Goal: Information Seeking & Learning: Learn about a topic

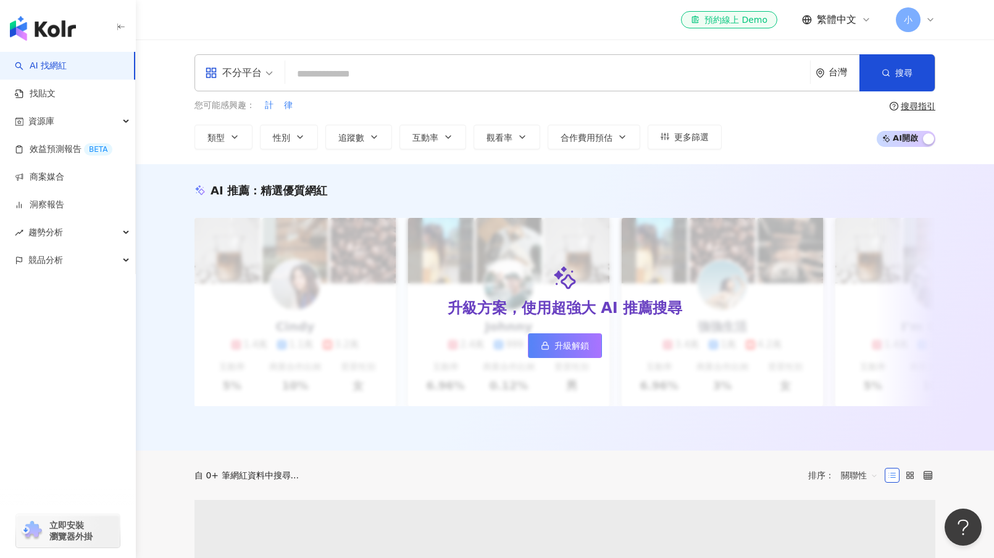
click at [932, 172] on div "AI 推薦 ： 精選優質網紅 升級方案，使用超強大 AI 推薦搜尋 升級解鎖 Cindy 1.4萬 1.1萬 3.2萬 互動率 5% 商業合作比例 10% 受…" at bounding box center [565, 307] width 858 height 286
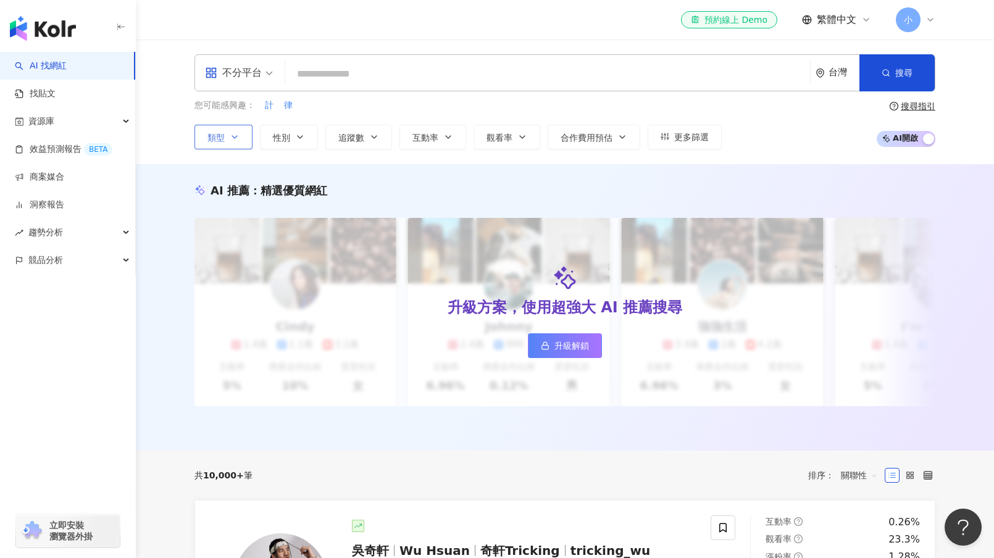
click at [223, 141] on span "類型" at bounding box center [215, 138] width 17 height 10
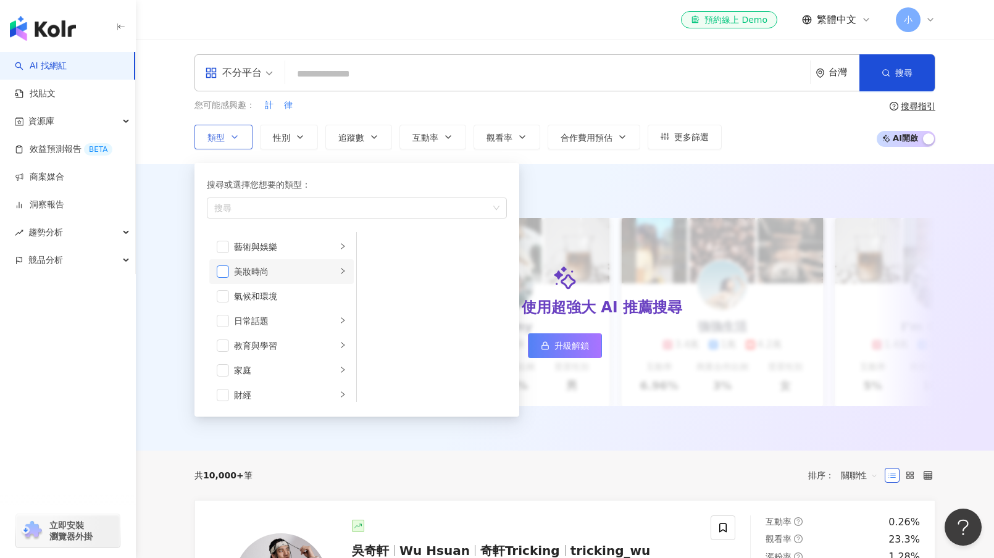
click at [223, 273] on span "button" at bounding box center [223, 271] width 12 height 12
click at [225, 264] on span "button" at bounding box center [223, 259] width 12 height 12
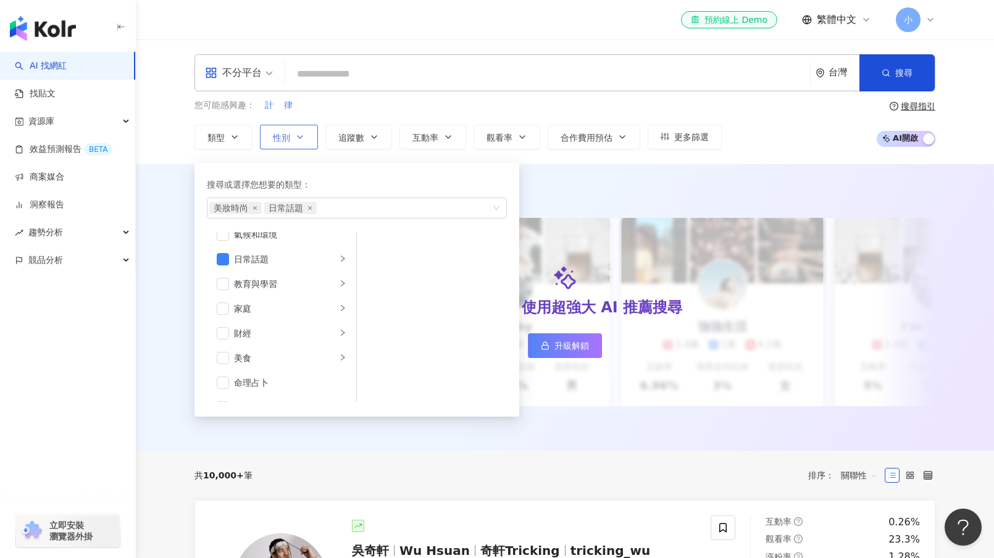
click at [284, 138] on span "性別" at bounding box center [281, 138] width 17 height 10
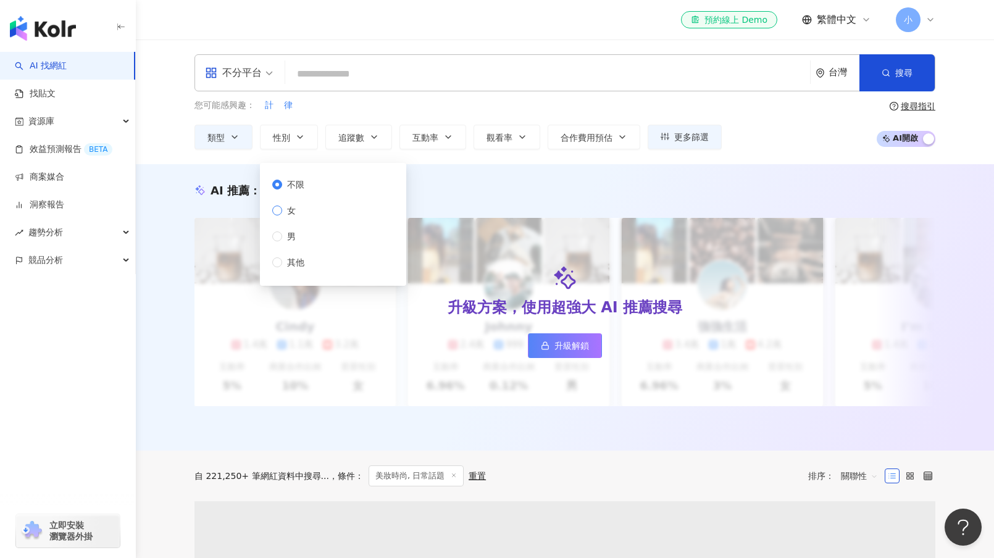
click at [283, 214] on span "女" at bounding box center [291, 211] width 19 height 14
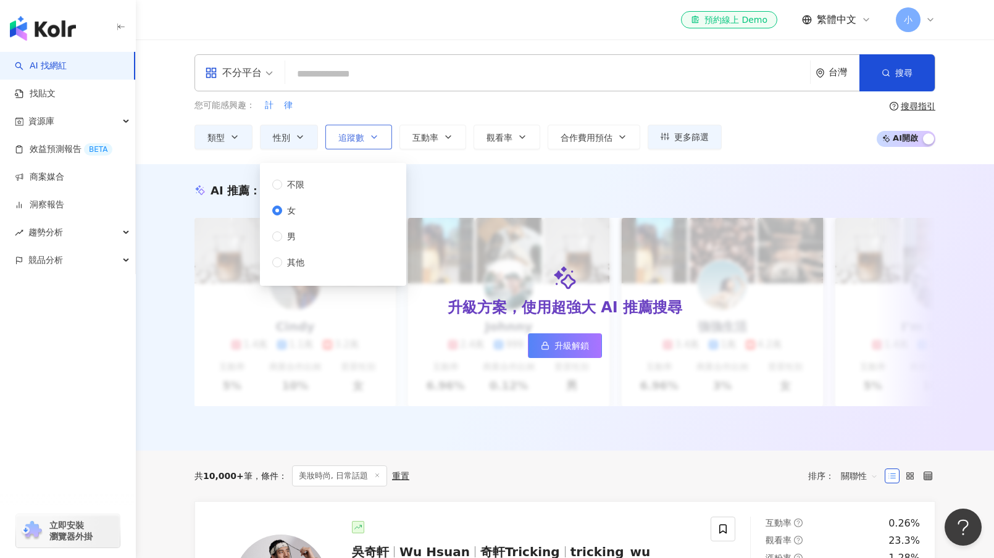
click at [366, 139] on button "追蹤數" at bounding box center [358, 137] width 67 height 25
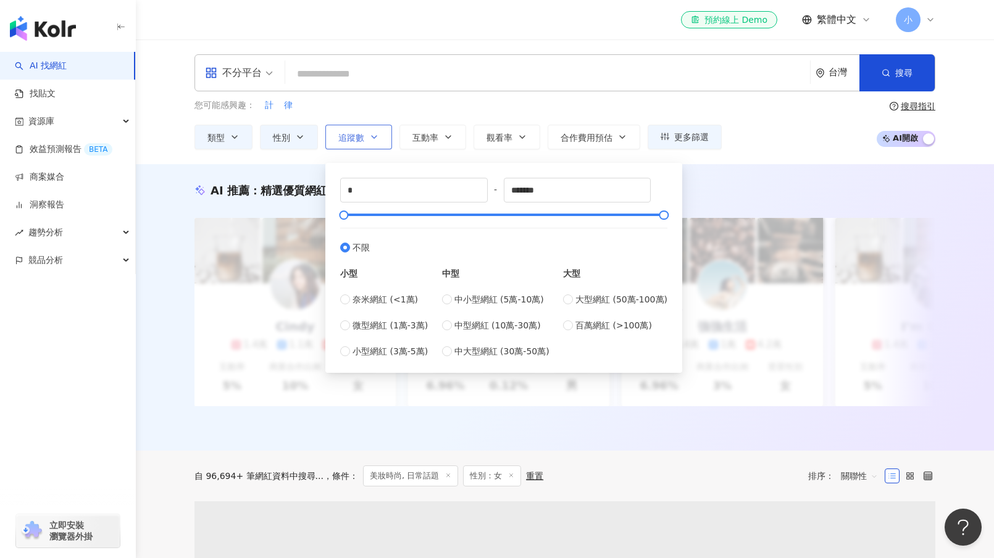
click at [352, 139] on span "追蹤數" at bounding box center [351, 138] width 26 height 10
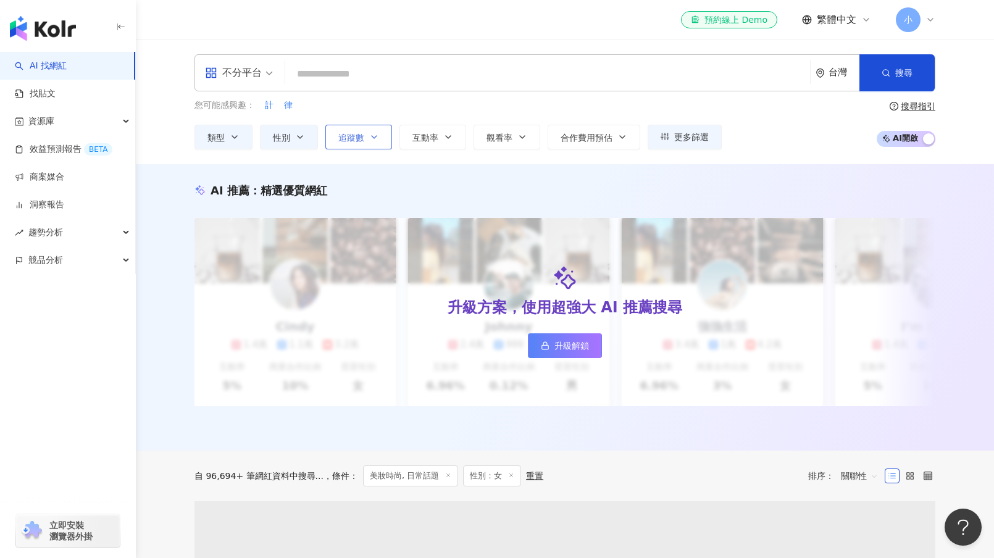
click at [363, 137] on span "追蹤數" at bounding box center [351, 138] width 26 height 10
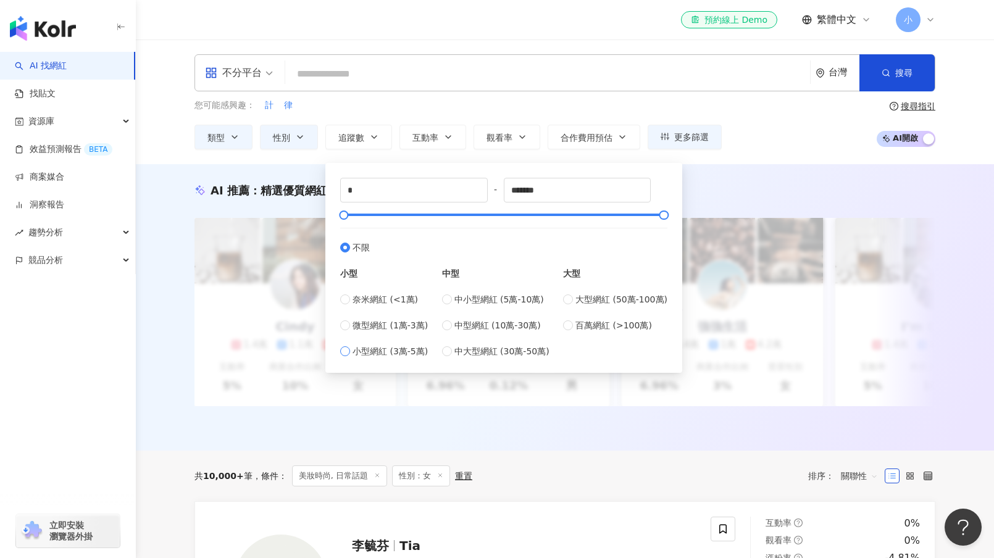
click at [366, 355] on span "小型網紅 (3萬-5萬)" at bounding box center [389, 351] width 75 height 14
type input "*****"
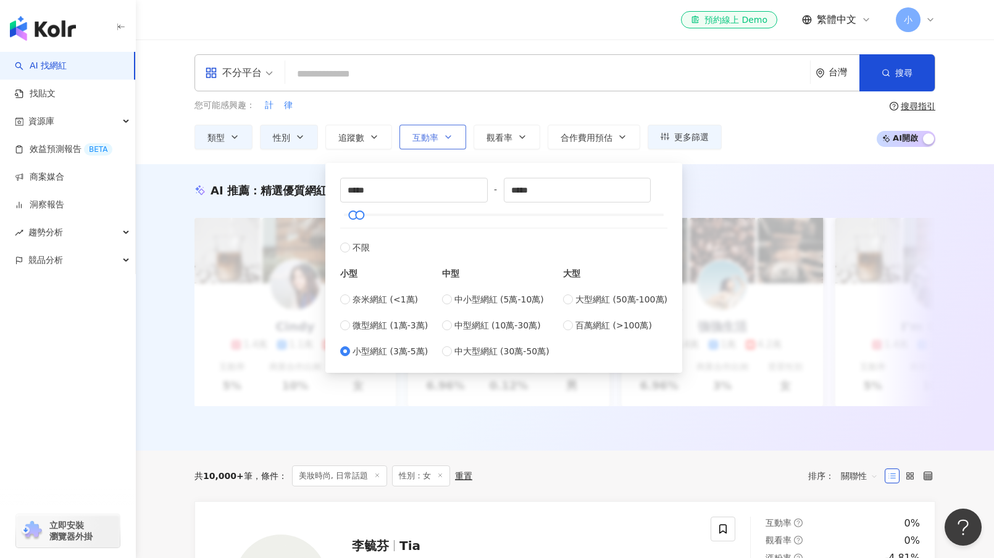
click at [444, 143] on button "互動率" at bounding box center [432, 137] width 67 height 25
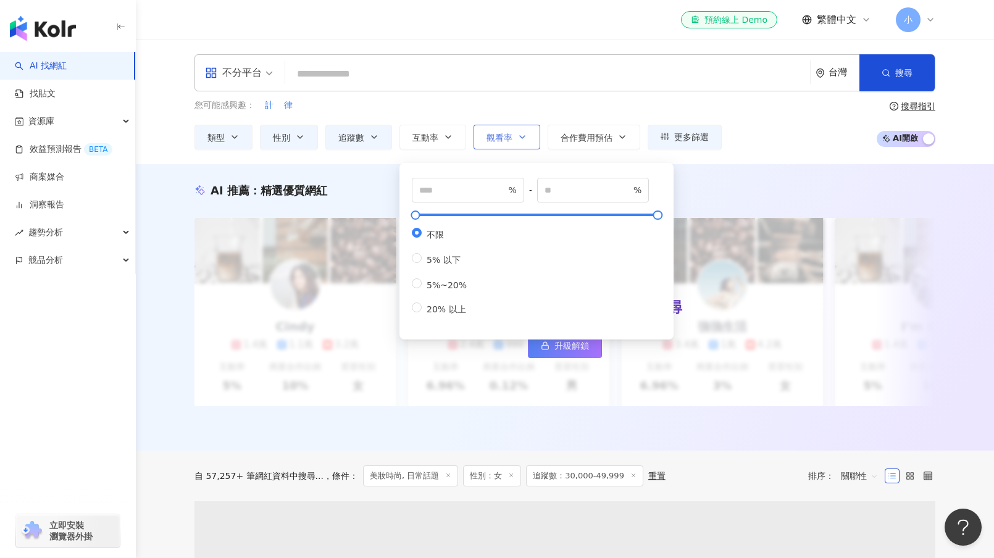
click at [492, 133] on span "觀看率" at bounding box center [499, 138] width 26 height 10
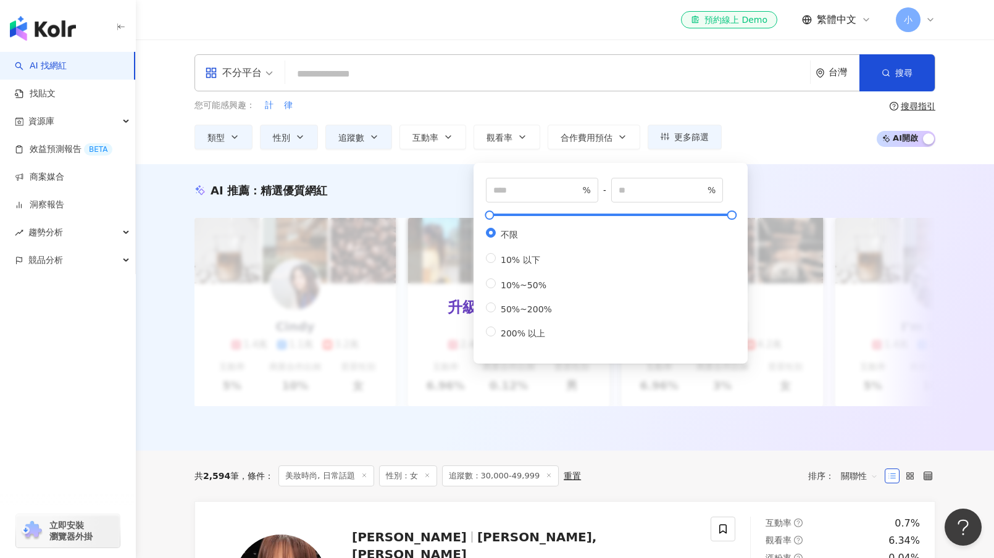
click at [792, 134] on div "您可能感興趣： 計 律 類型 性別 追蹤數 互動率 觀看率 合作費用預估 更多篩選 不限 女 男 其他 ***** - ***** 不限 小型 奈米網紅 (<…" at bounding box center [564, 124] width 741 height 51
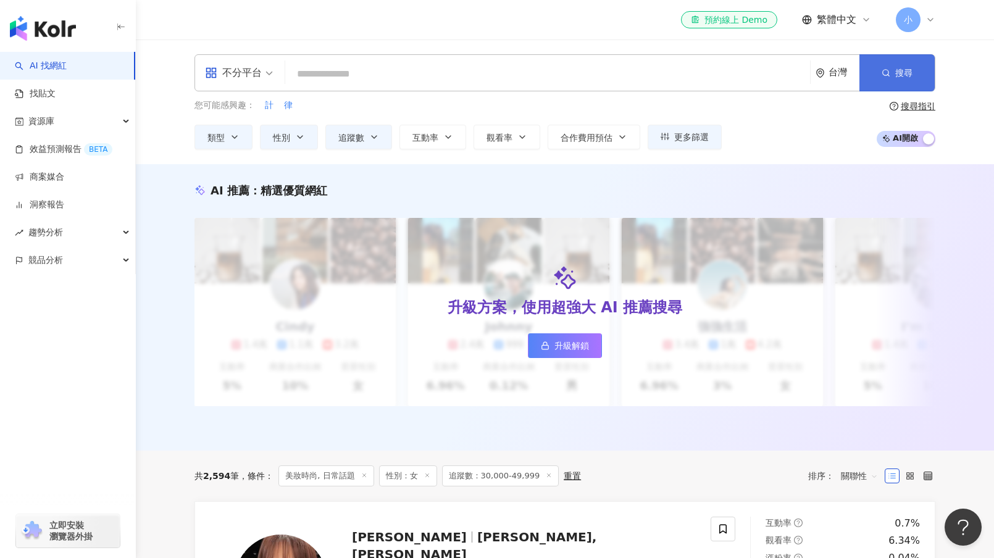
click at [878, 73] on button "搜尋" at bounding box center [896, 72] width 75 height 37
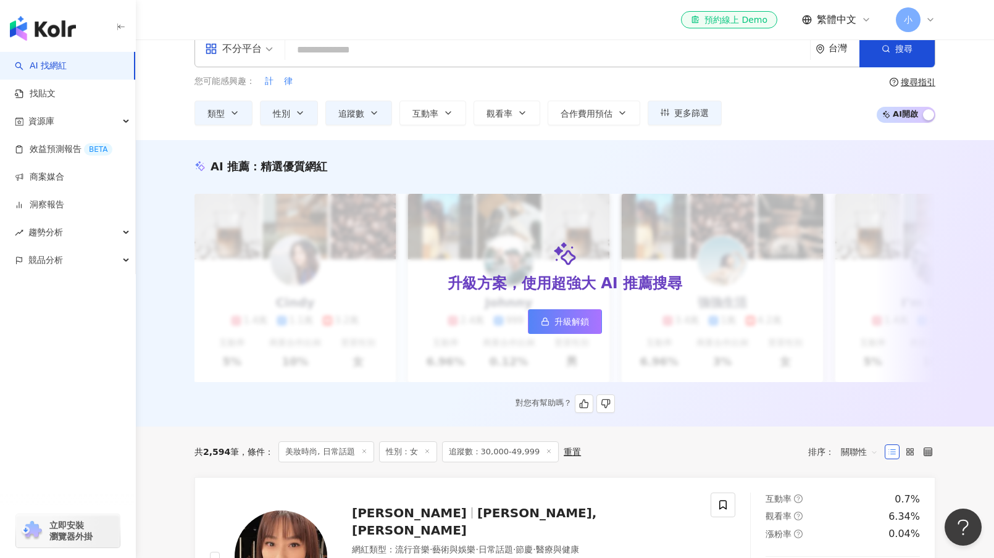
scroll to position [309, 0]
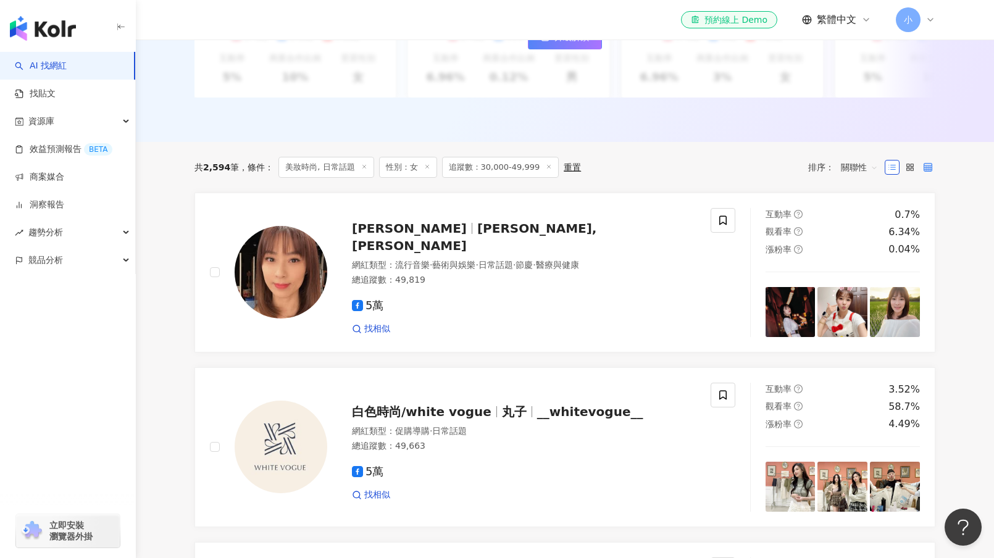
click at [928, 172] on icon at bounding box center [927, 167] width 9 height 9
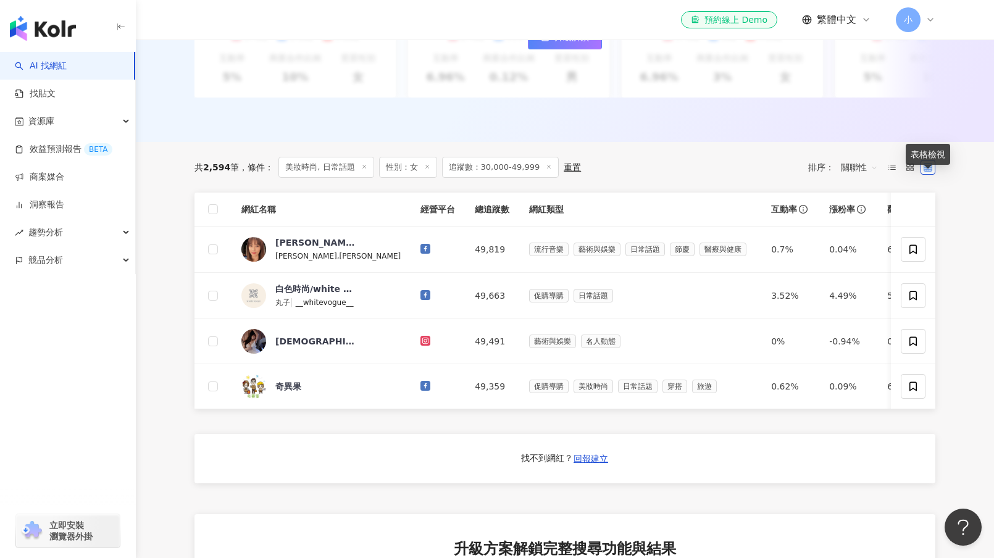
click at [928, 172] on icon at bounding box center [927, 167] width 9 height 9
click at [869, 177] on span "關聯性" at bounding box center [859, 167] width 37 height 20
click at [857, 242] on div "漲粉率" at bounding box center [859, 244] width 31 height 14
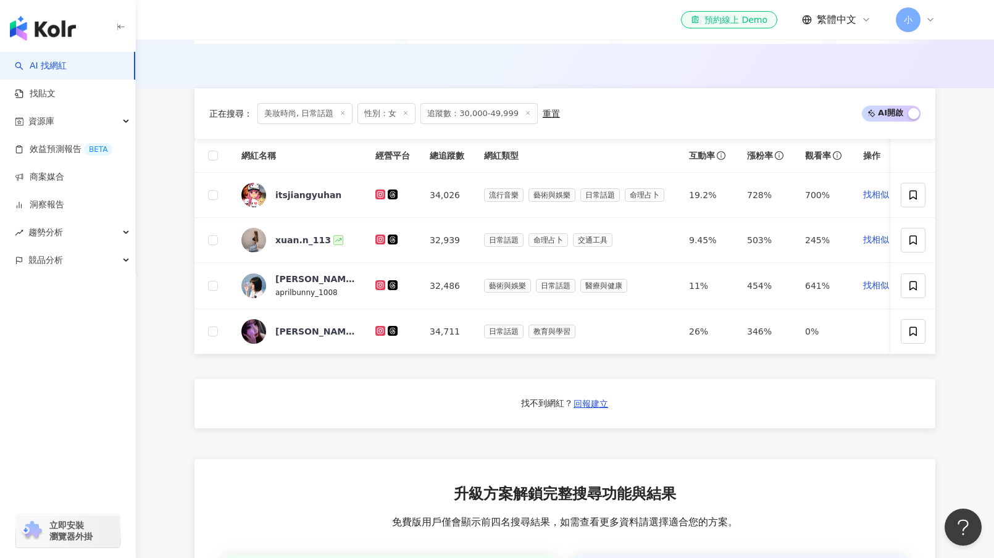
scroll to position [355, 0]
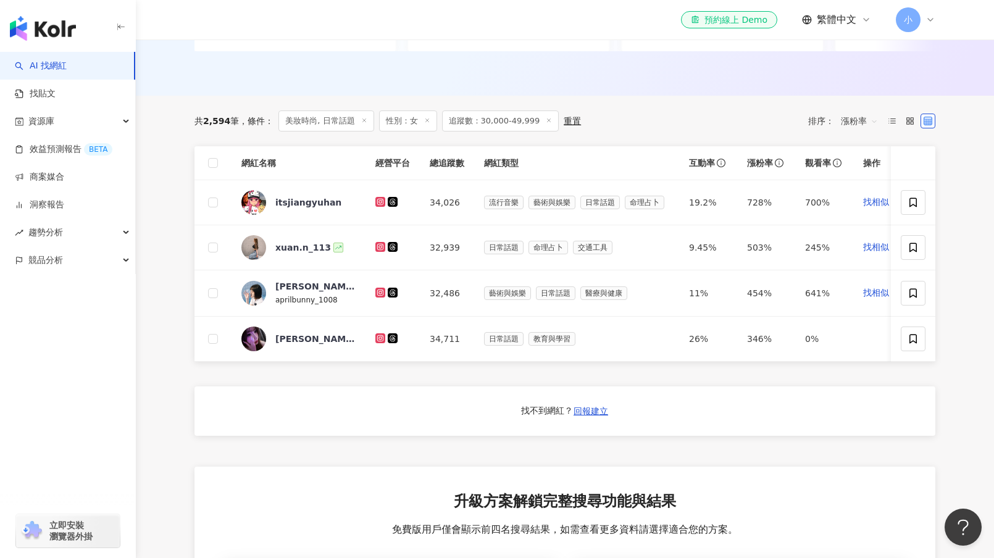
click at [525, 131] on span "追蹤數：30,000-49,999" at bounding box center [500, 120] width 117 height 21
click at [486, 131] on span "追蹤數：30,000-49,999" at bounding box center [500, 120] width 117 height 21
click at [462, 131] on span "追蹤數：30,000-49,999" at bounding box center [500, 120] width 117 height 21
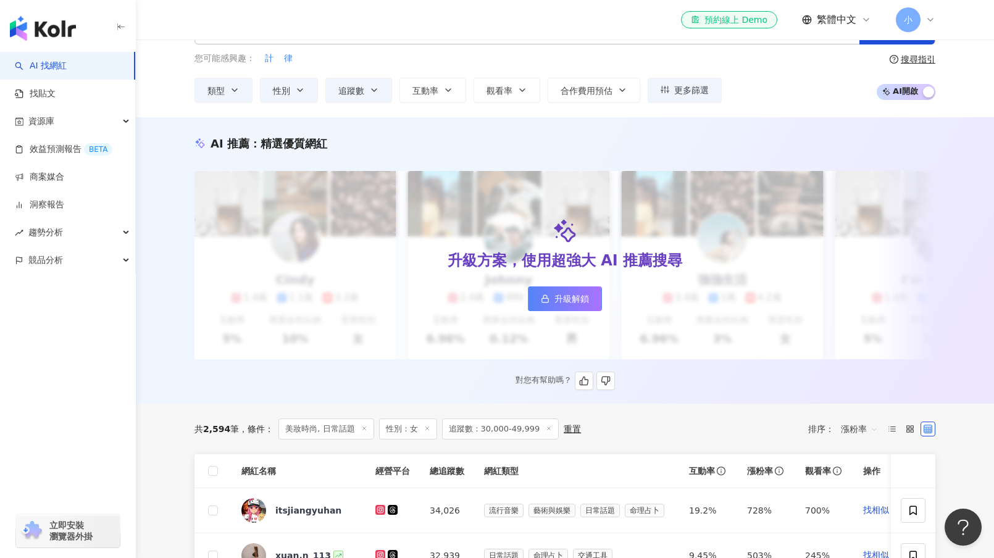
scroll to position [46, 0]
click at [422, 89] on span "互動率" at bounding box center [425, 91] width 26 height 10
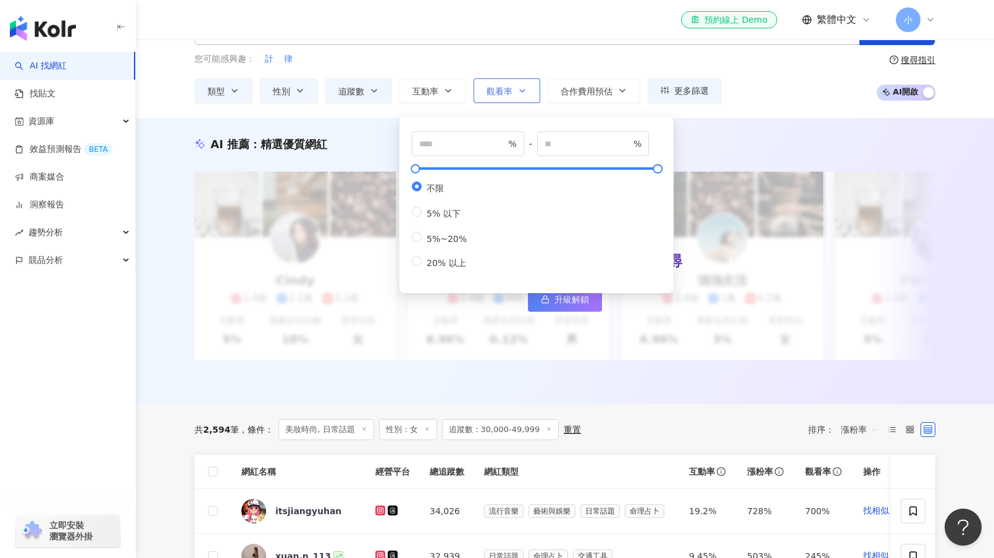
click at [483, 89] on button "觀看率" at bounding box center [506, 90] width 67 height 25
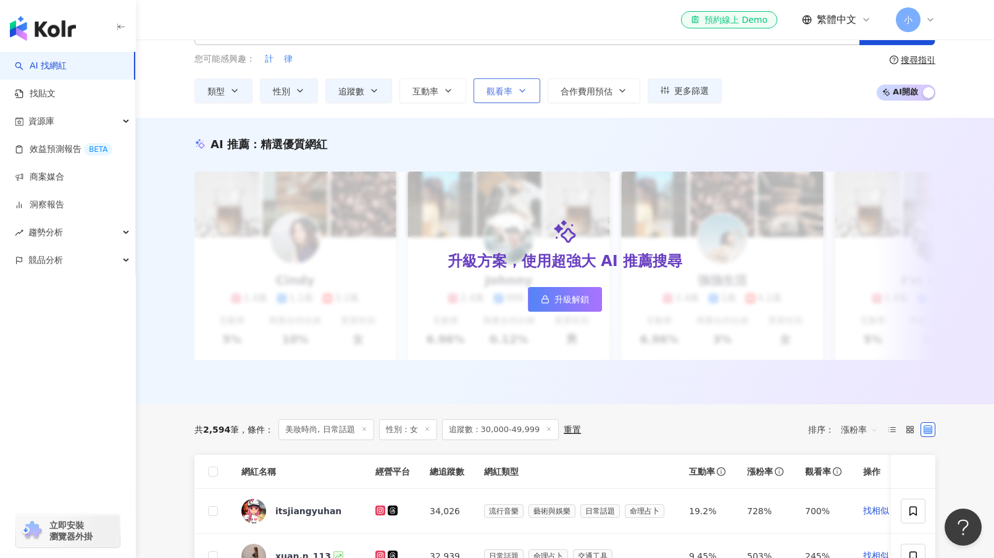
scroll to position [0, 0]
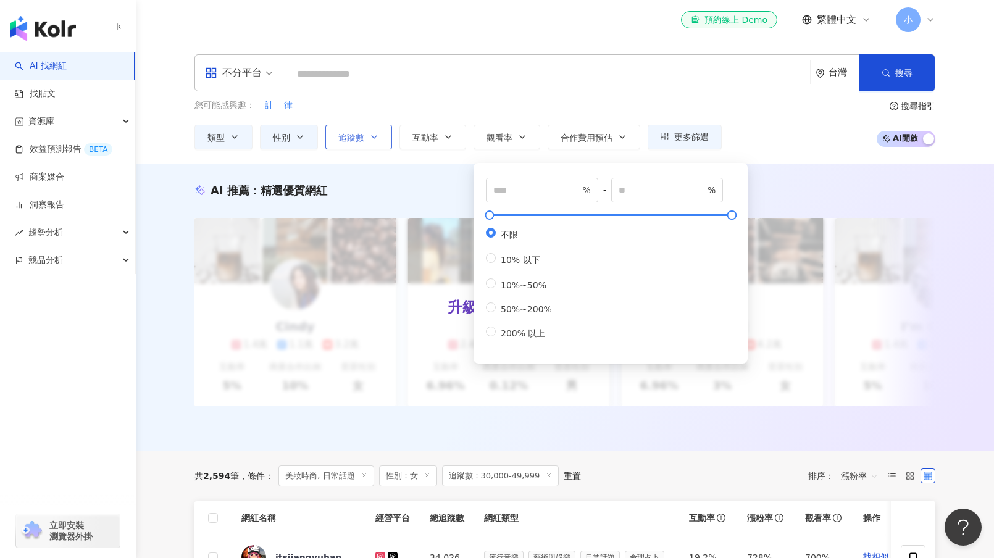
click at [344, 147] on button "追蹤數" at bounding box center [358, 137] width 67 height 25
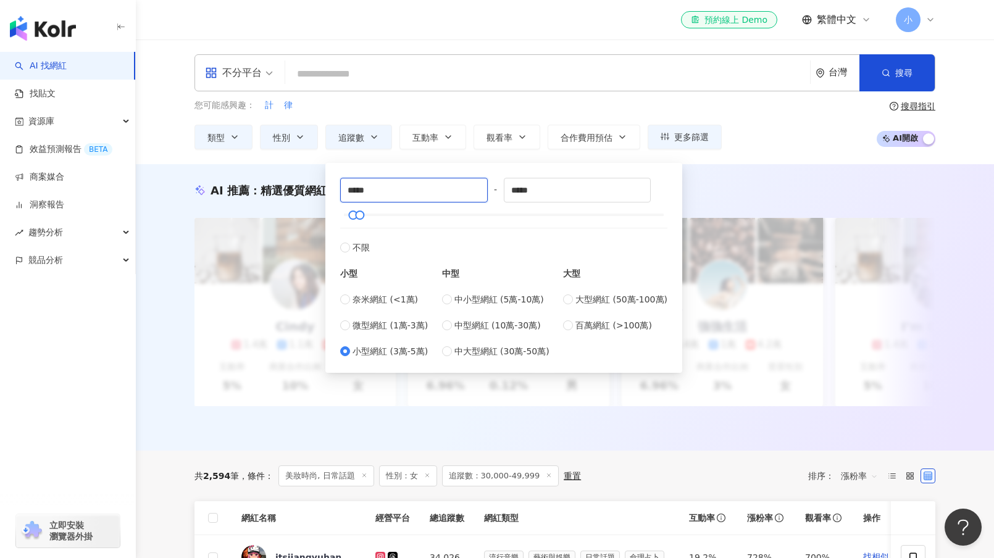
drag, startPoint x: 351, startPoint y: 191, endPoint x: 337, endPoint y: 195, distance: 14.1
click at [337, 195] on div "***** - ***** 不限 小型 奈米網紅 (<1萬) 微型網紅 (1萬-3萬) 小型網紅 (3萬-5萬) 中型 中小型網紅 (5萬-10萬) 中型網紅…" at bounding box center [504, 267] width 342 height 195
type input "*****"
click at [879, 79] on button "搜尋" at bounding box center [896, 72] width 75 height 37
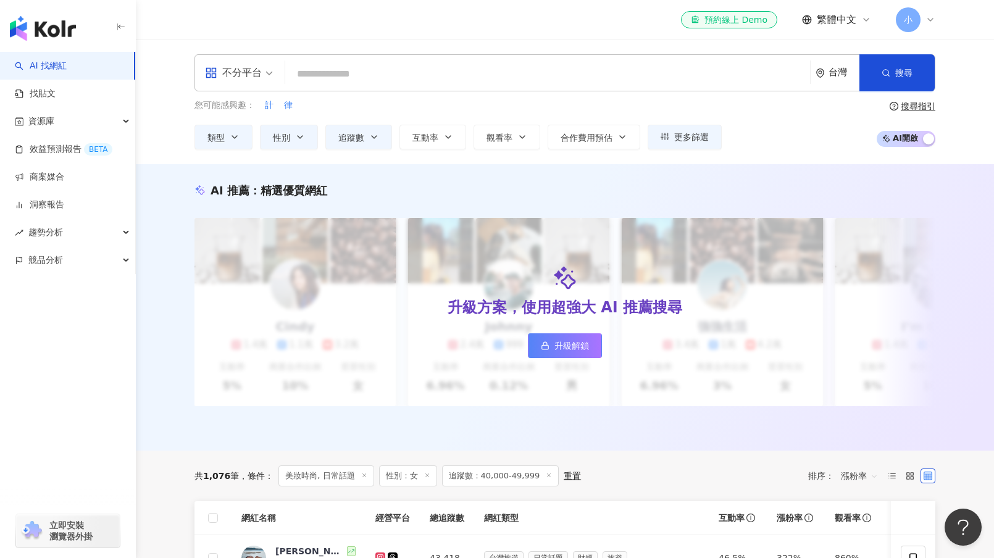
click at [333, 77] on input "search" at bounding box center [547, 73] width 515 height 23
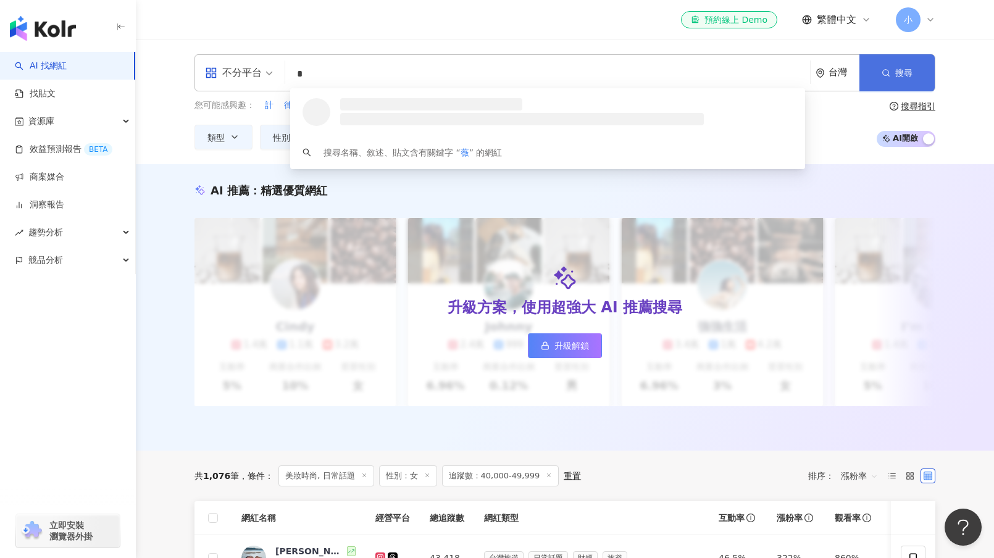
click at [868, 83] on button "搜尋" at bounding box center [896, 72] width 75 height 37
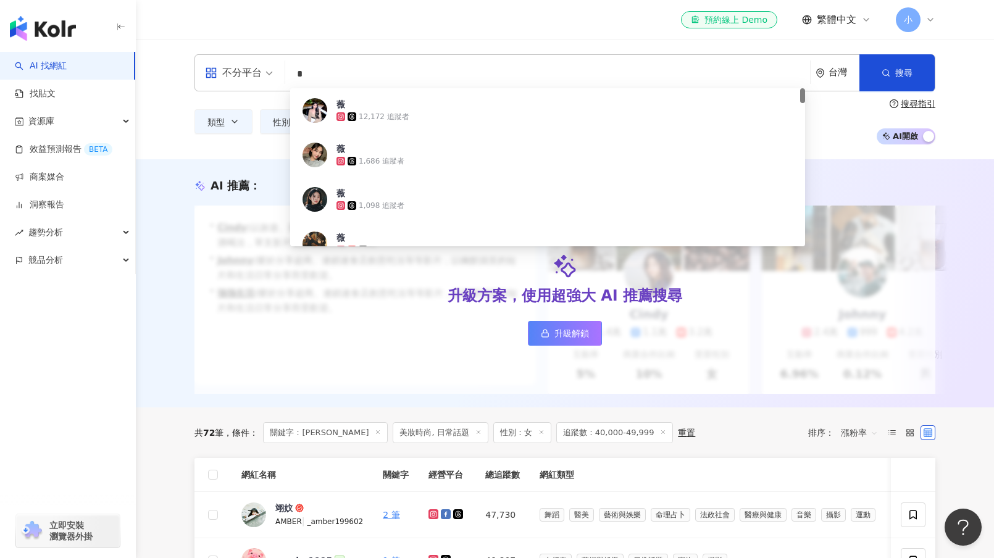
drag, startPoint x: 272, startPoint y: 69, endPoint x: 236, endPoint y: 67, distance: 35.2
click at [237, 67] on div "不分平台 * 台灣 搜尋 02054fe0-f812-4839-89fc-7f0c676bdc47 薇 12,172 追蹤者 薇 1,686 追蹤者 薇 1,…" at bounding box center [564, 72] width 741 height 37
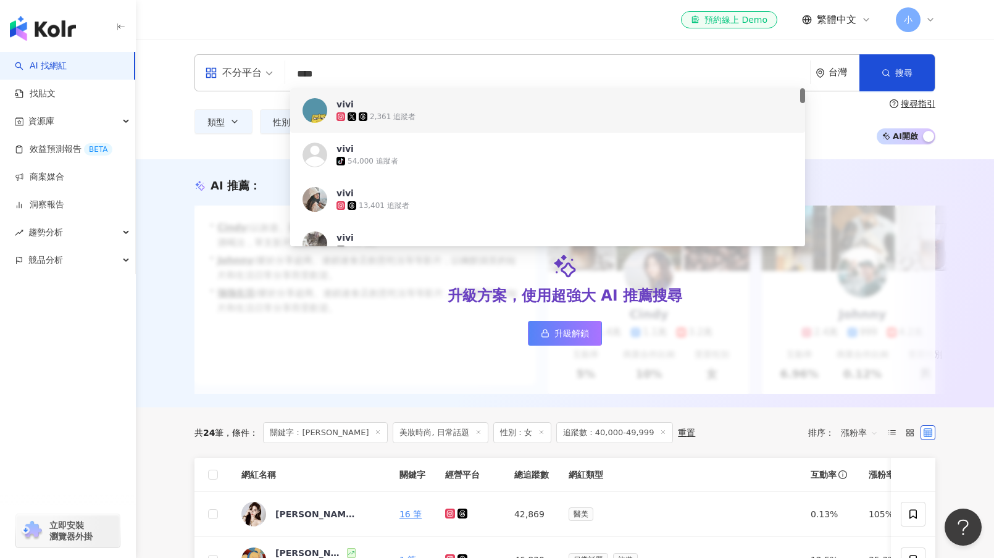
click at [330, 73] on input "****" at bounding box center [547, 73] width 515 height 23
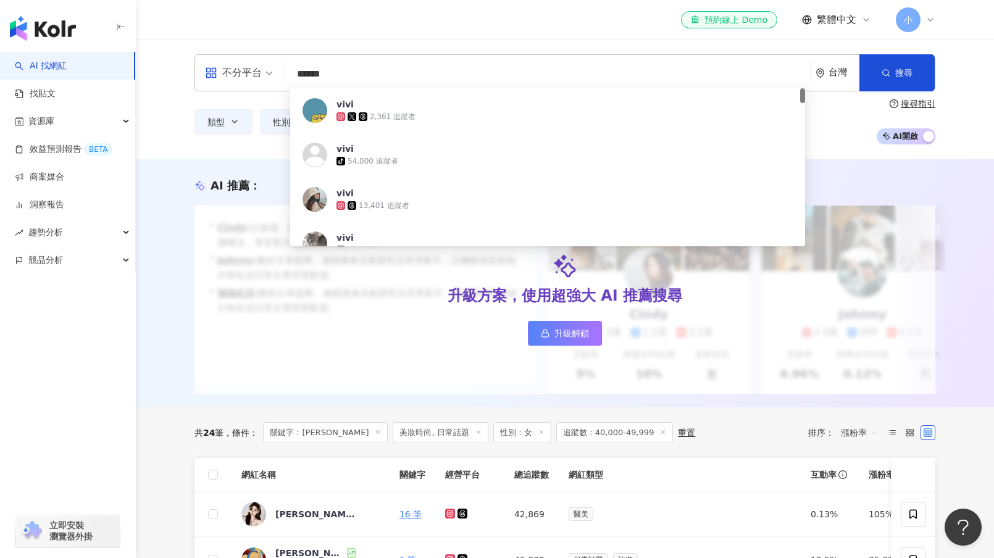
type input "*****"
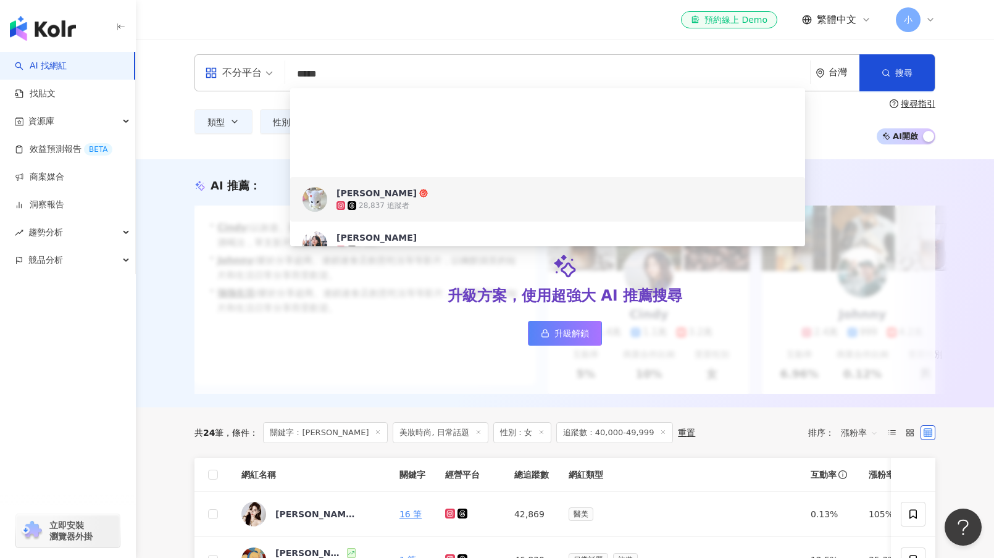
scroll to position [123, 0]
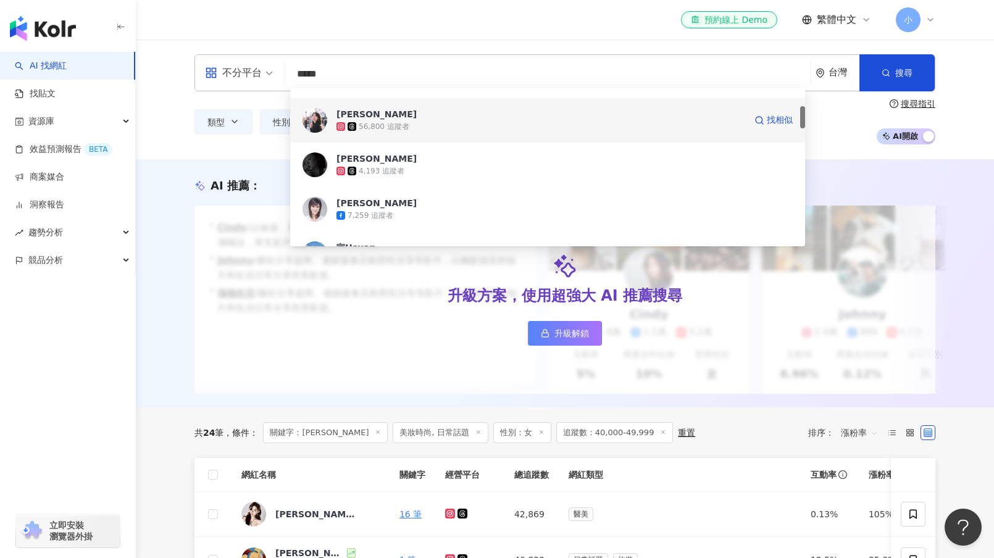
click at [411, 128] on div "56,800 追蹤者" at bounding box center [540, 126] width 409 height 12
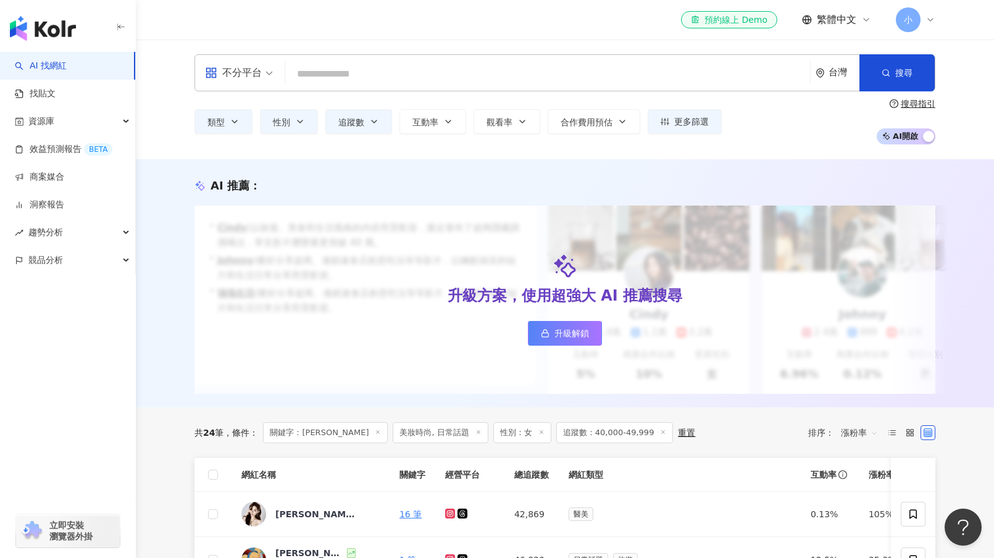
click at [336, 75] on input "search" at bounding box center [547, 73] width 515 height 23
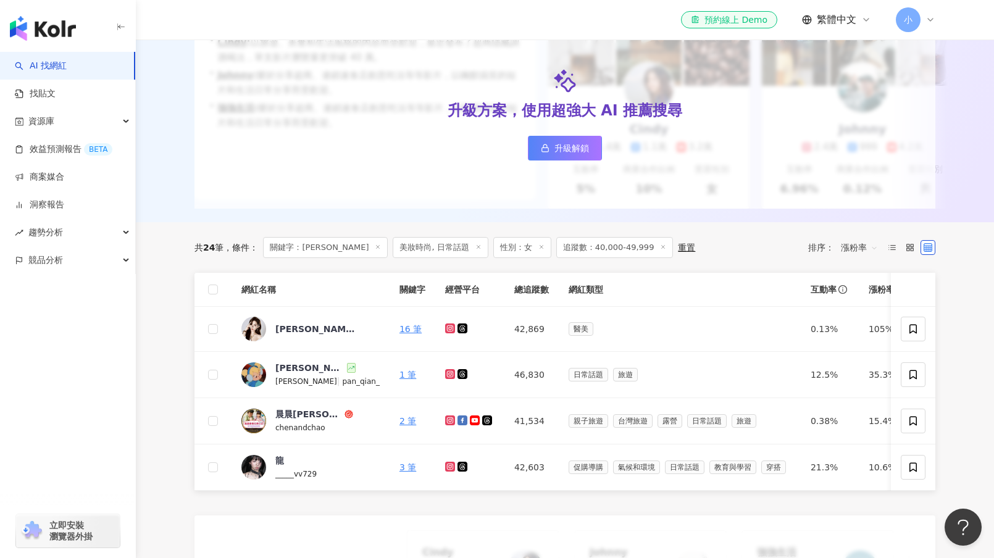
scroll to position [0, 0]
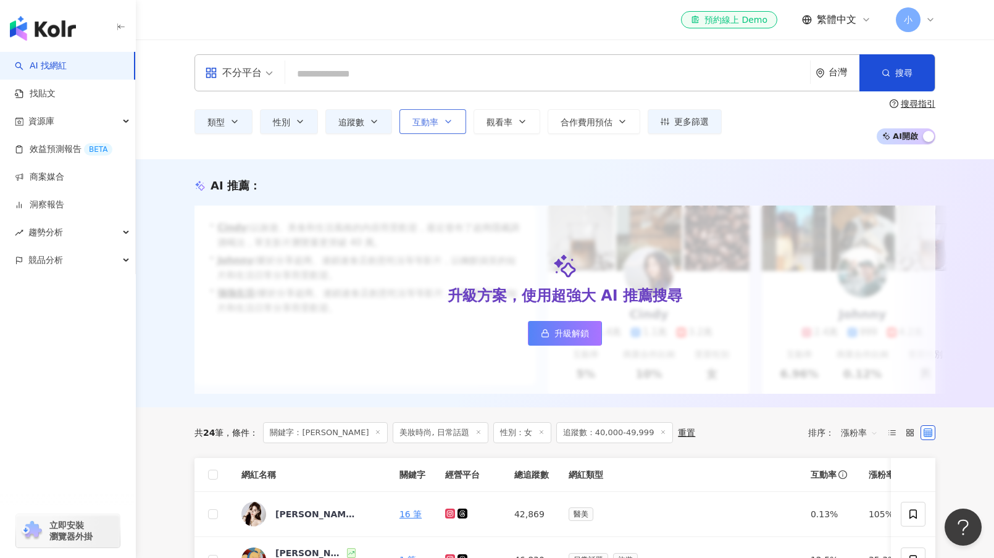
click at [425, 120] on span "互動率" at bounding box center [425, 122] width 26 height 10
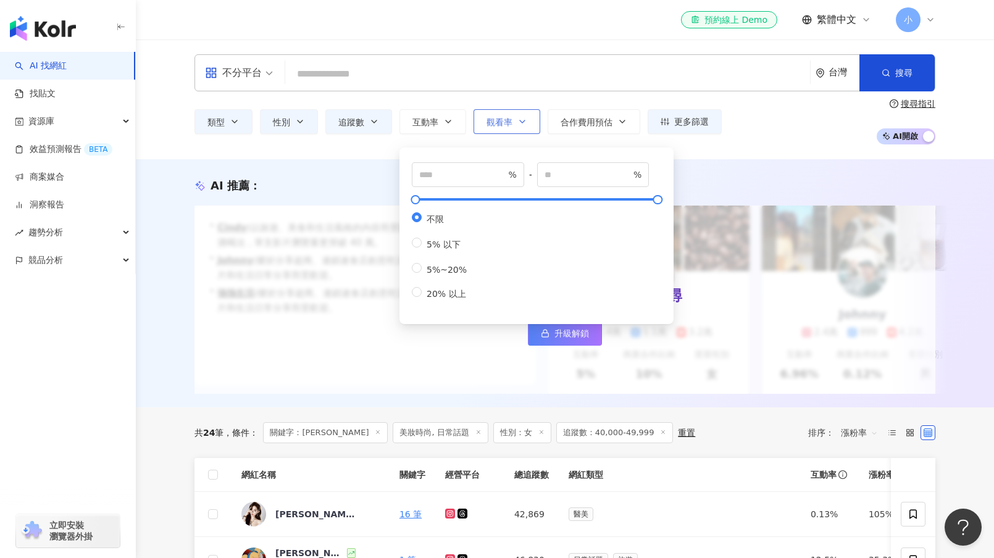
click at [520, 120] on icon "button" at bounding box center [522, 121] width 5 height 2
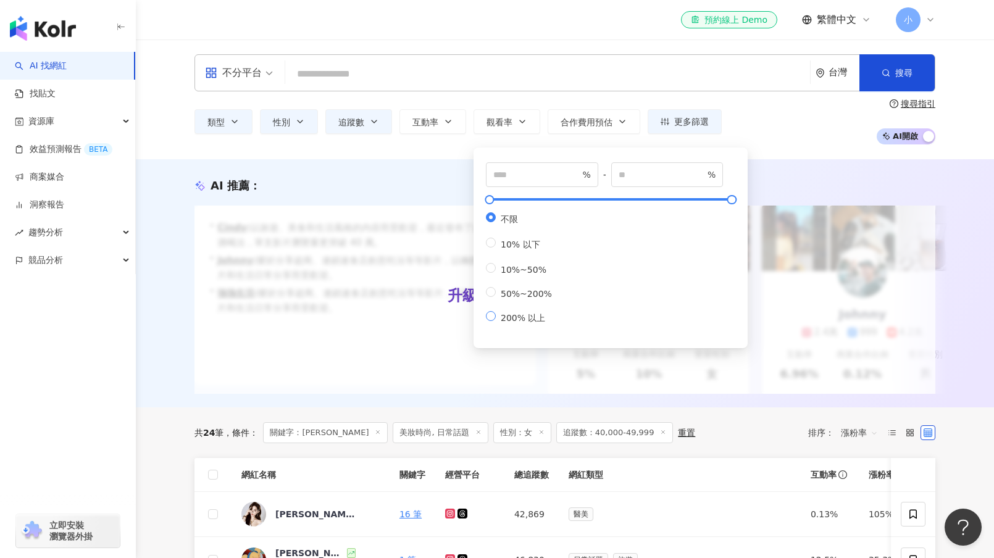
click at [500, 323] on span "200% 以上" at bounding box center [523, 318] width 54 height 10
type input "***"
click at [405, 159] on div "不分平台 台灣 搜尋 1d13821a-f63d-43ba-ae95-4c5f891eaad3 薇薇 Vivienne 28,837 追蹤者 季薇 56,80…" at bounding box center [565, 99] width 858 height 120
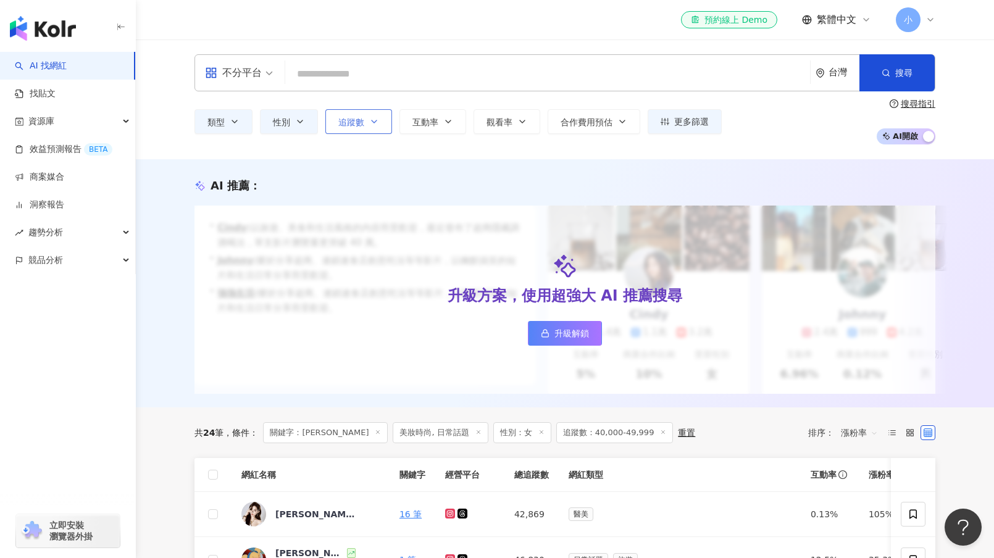
click at [366, 130] on button "追蹤數" at bounding box center [358, 121] width 67 height 25
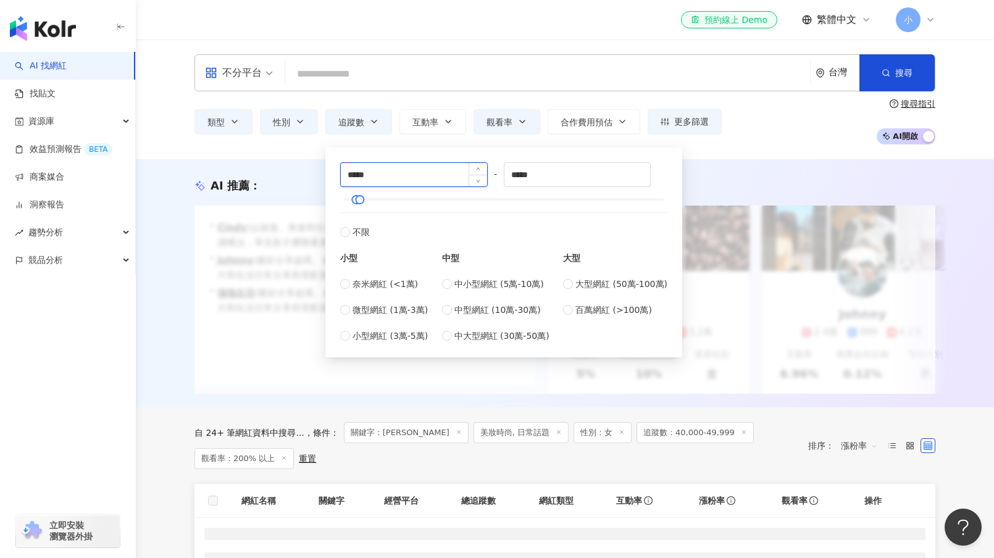
drag, startPoint x: 353, startPoint y: 175, endPoint x: 344, endPoint y: 175, distance: 9.3
click at [344, 175] on input "*****" at bounding box center [414, 174] width 146 height 23
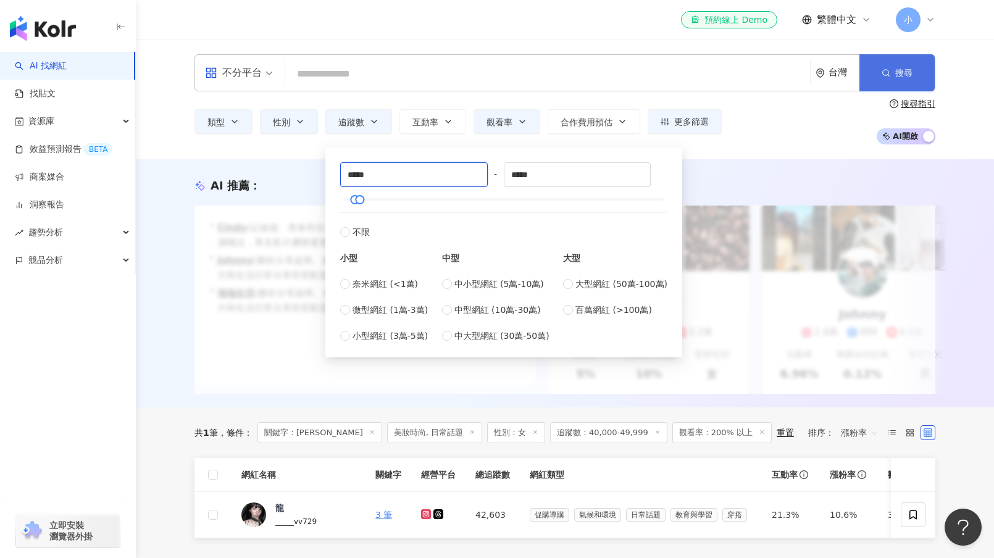
type input "*****"
click at [860, 76] on button "搜尋" at bounding box center [896, 72] width 75 height 37
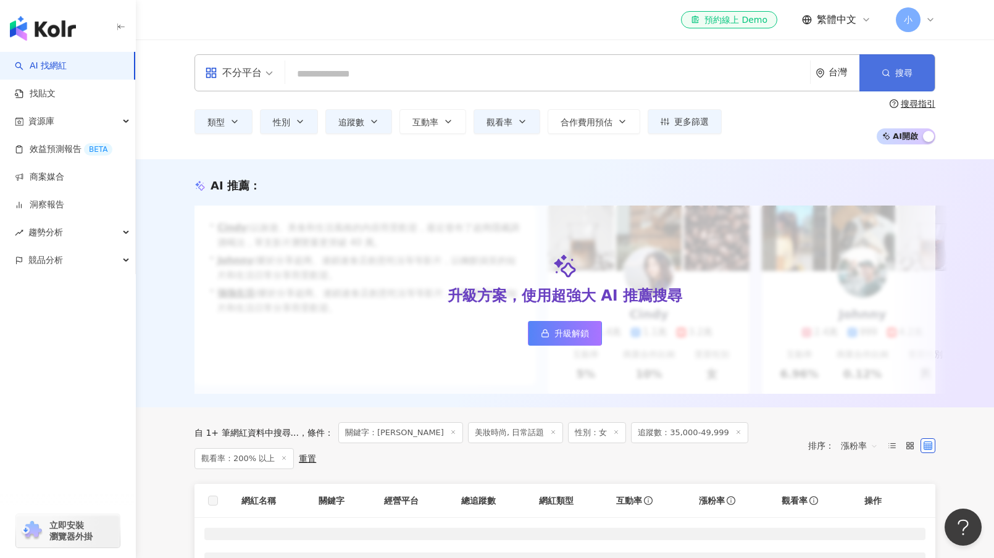
click at [878, 75] on button "搜尋" at bounding box center [896, 72] width 75 height 37
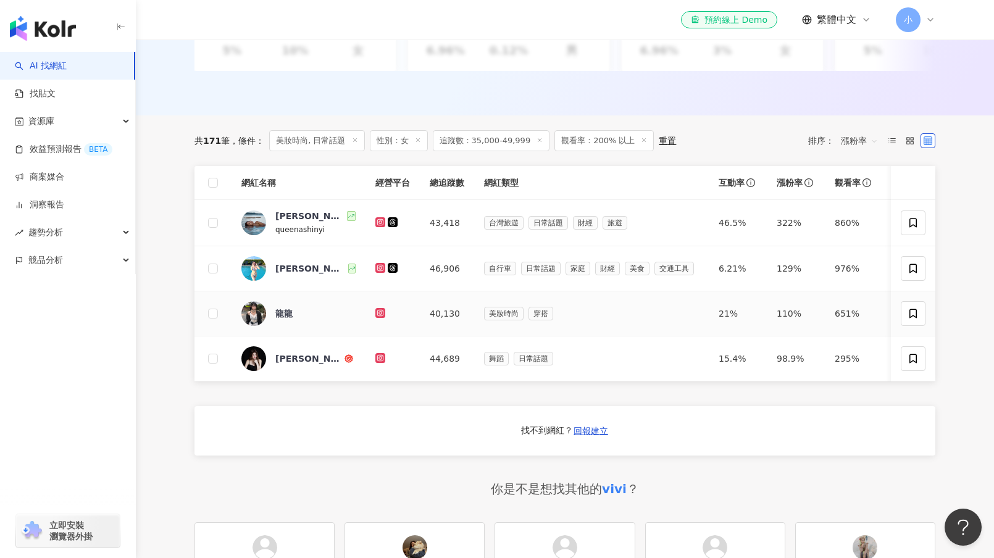
scroll to position [313, 0]
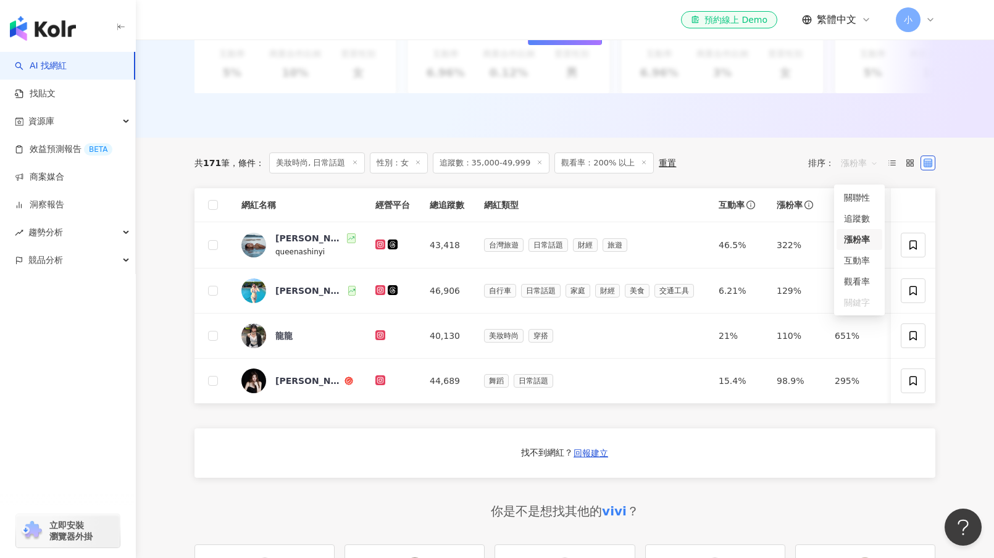
click at [853, 172] on span "漲粉率" at bounding box center [859, 163] width 37 height 20
click at [854, 281] on div "觀看率" at bounding box center [859, 282] width 31 height 14
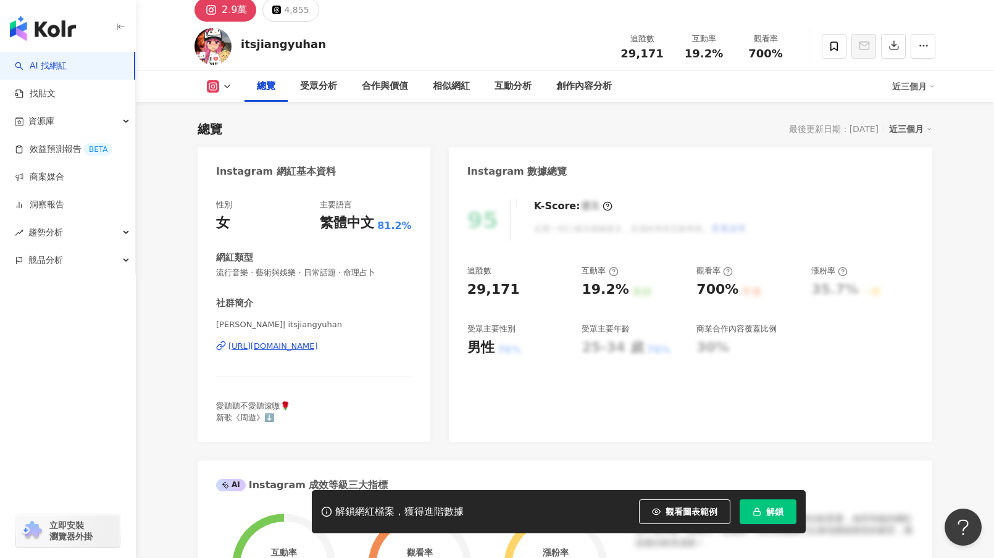
scroll to position [370, 0]
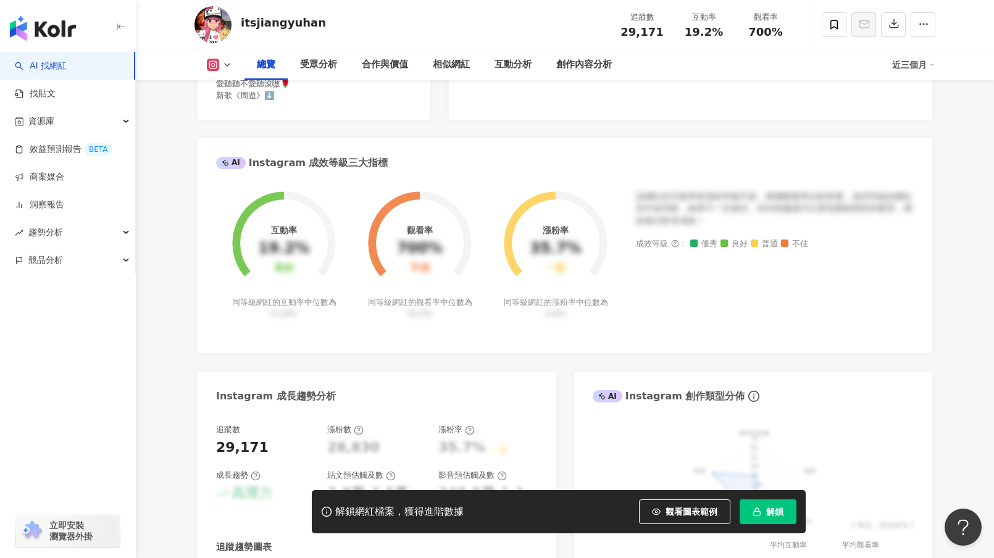
click at [273, 305] on div "同等級網紅的互動率中位數為 0.19%" at bounding box center [284, 308] width 108 height 22
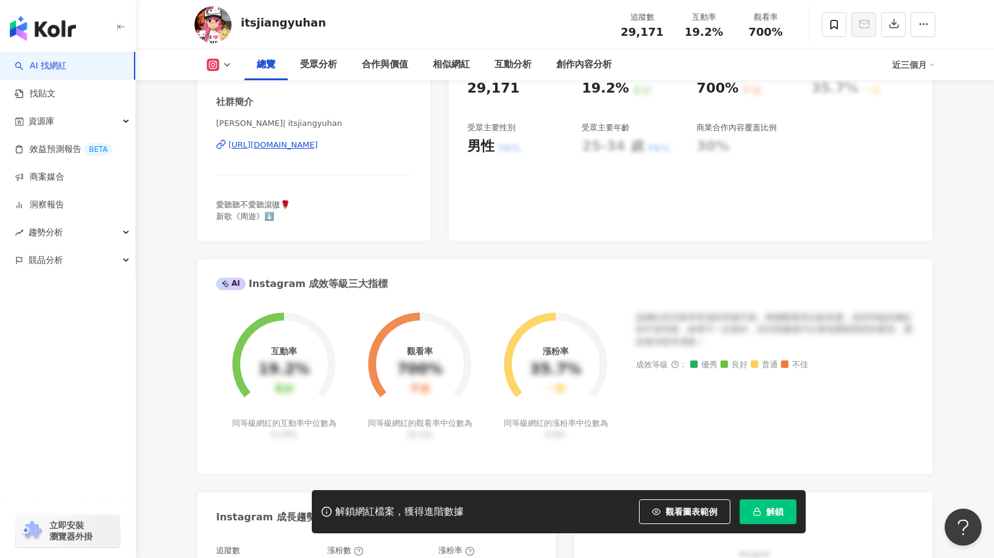
scroll to position [247, 0]
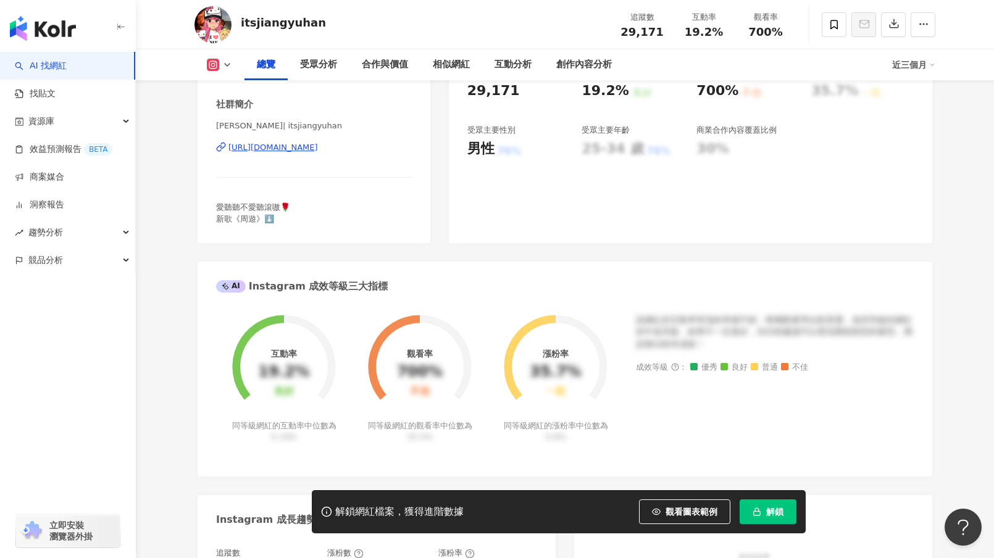
click at [311, 149] on div "https://www.instagram.com/itsjiangyuhan/" at bounding box center [272, 147] width 89 height 11
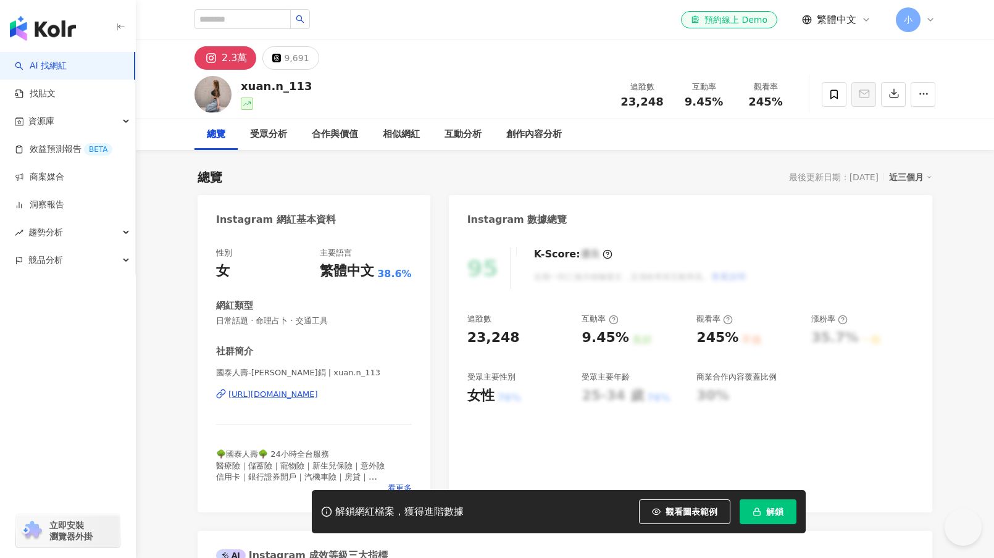
click at [318, 394] on div "https://www.instagram.com/xuan.n_113/" at bounding box center [272, 394] width 89 height 11
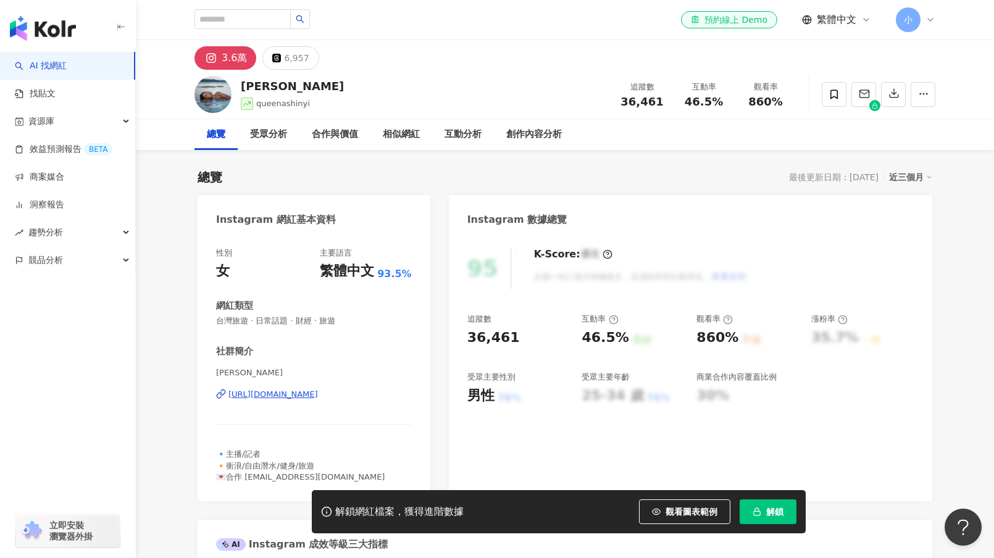
click at [312, 396] on div "https://www.instagram.com/queenashinyi/" at bounding box center [272, 394] width 89 height 11
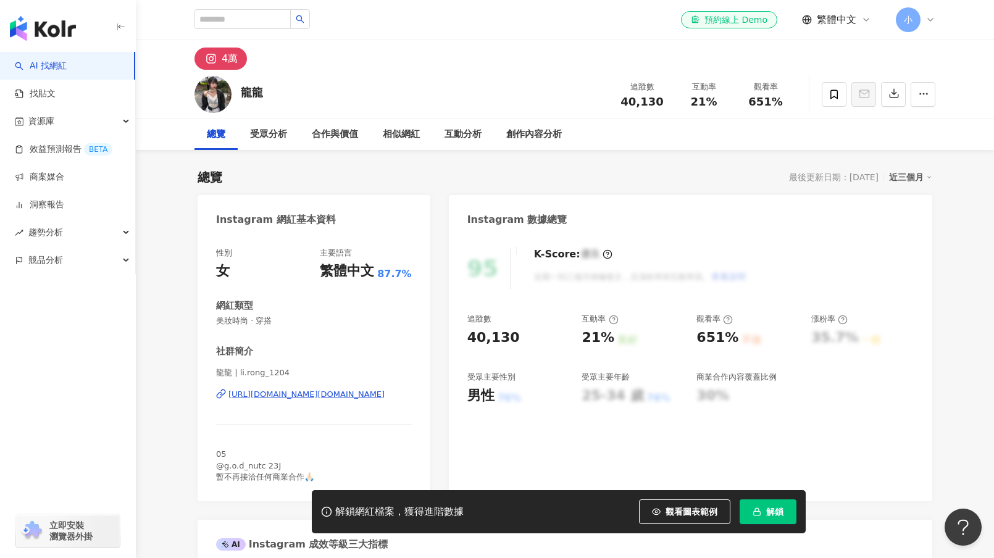
click at [292, 395] on div "[URL][DOMAIN_NAME][DOMAIN_NAME]" at bounding box center [306, 394] width 156 height 11
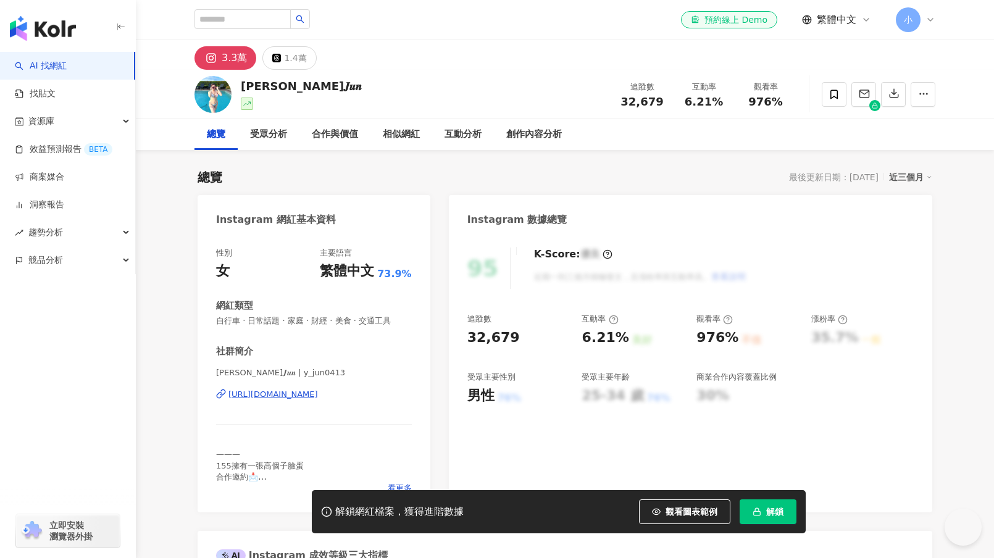
click at [304, 397] on div "https://www.instagram.com/y_jun0413/" at bounding box center [272, 394] width 89 height 11
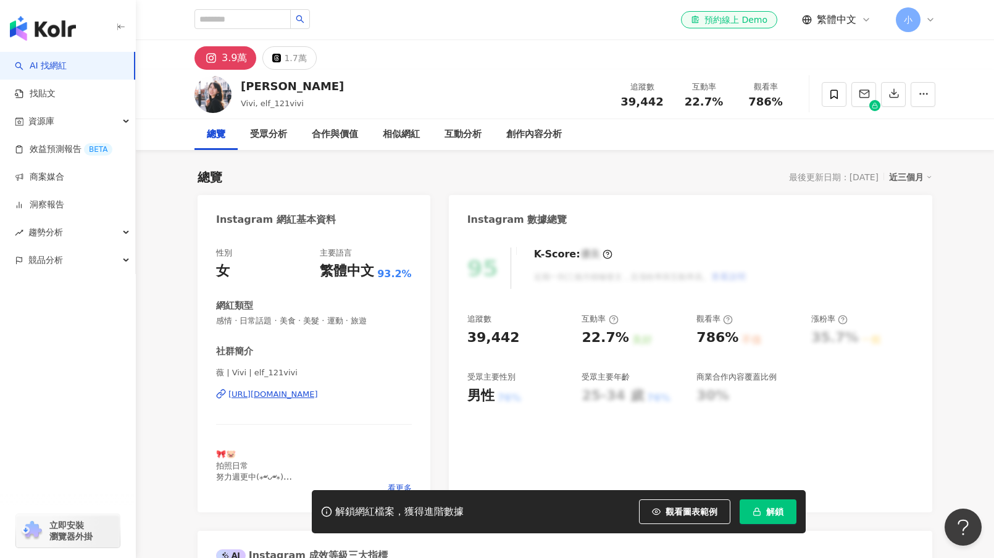
click at [820, 320] on div "漲粉率" at bounding box center [829, 319] width 36 height 11
click at [900, 178] on div "近三個月" at bounding box center [910, 177] width 43 height 16
click at [607, 202] on div "Instagram 數據總覽" at bounding box center [690, 215] width 483 height 40
click at [273, 136] on div "受眾分析" at bounding box center [268, 134] width 37 height 15
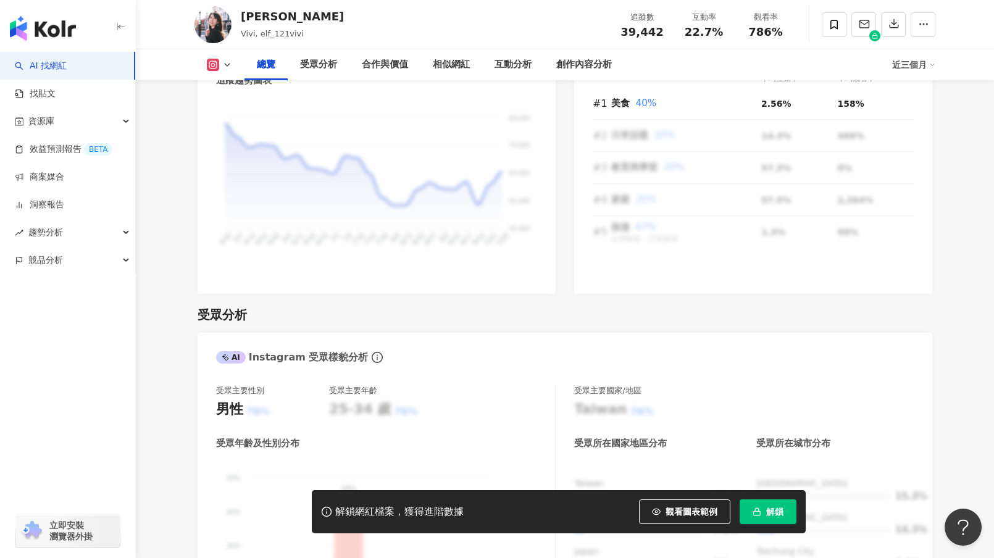
scroll to position [1116, 0]
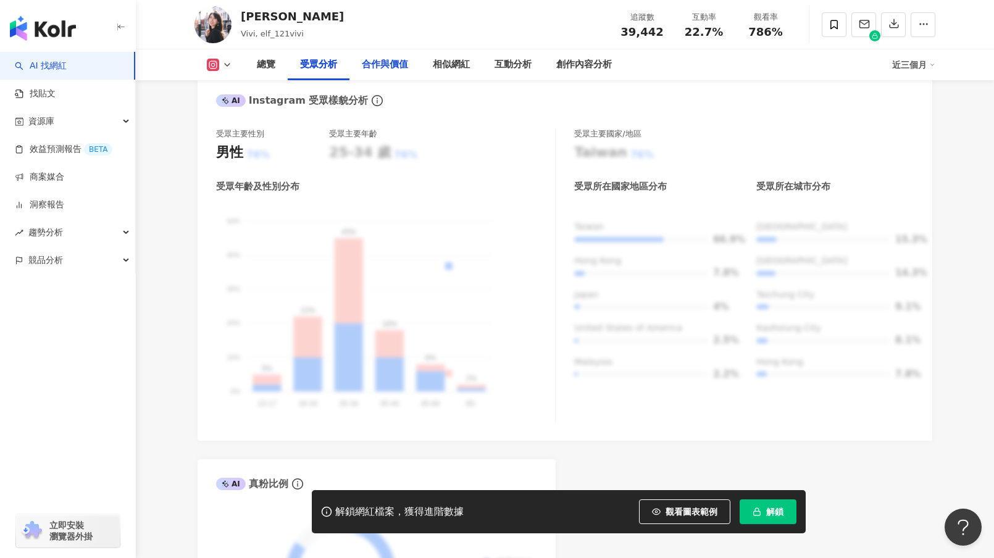
click at [378, 73] on div "合作與價值" at bounding box center [384, 64] width 71 height 31
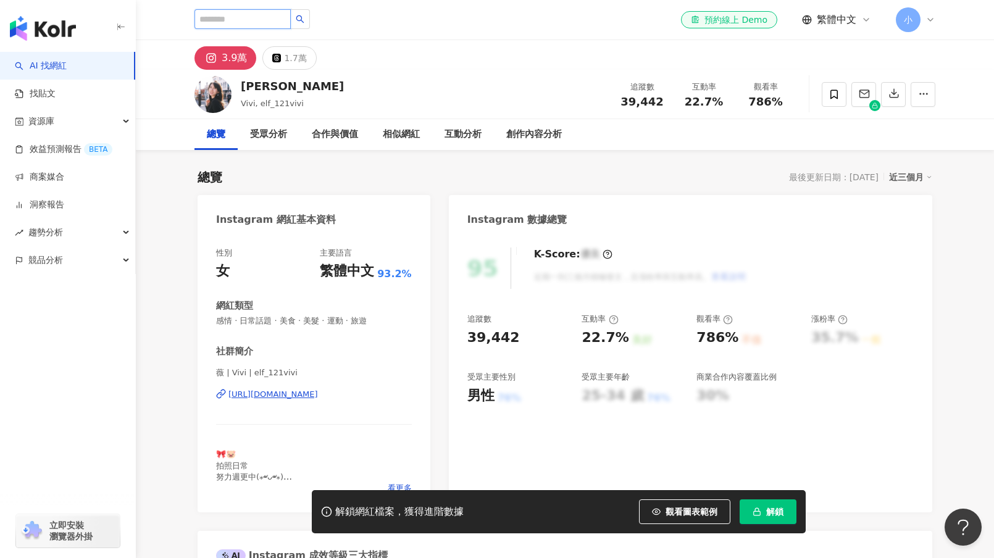
click at [267, 22] on input "search" at bounding box center [242, 19] width 96 height 20
